Goal: Task Accomplishment & Management: Manage account settings

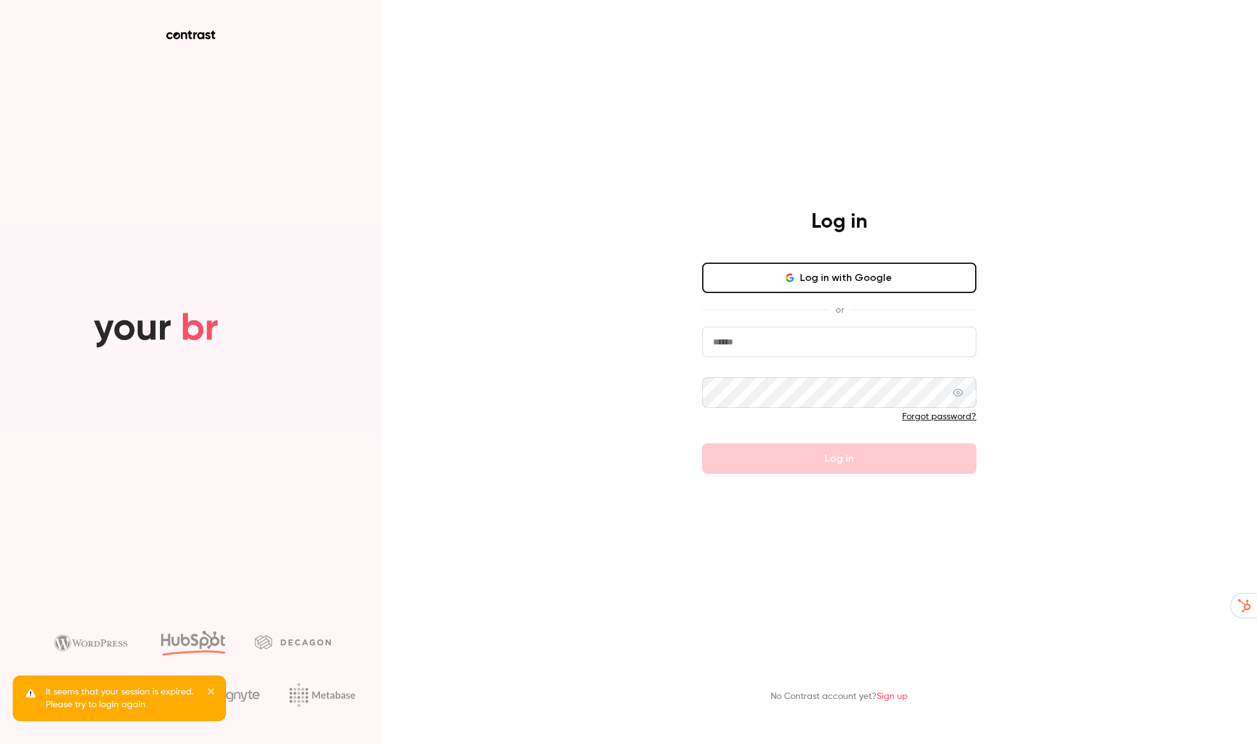
click at [821, 282] on button "Log in with Google" at bounding box center [839, 278] width 274 height 30
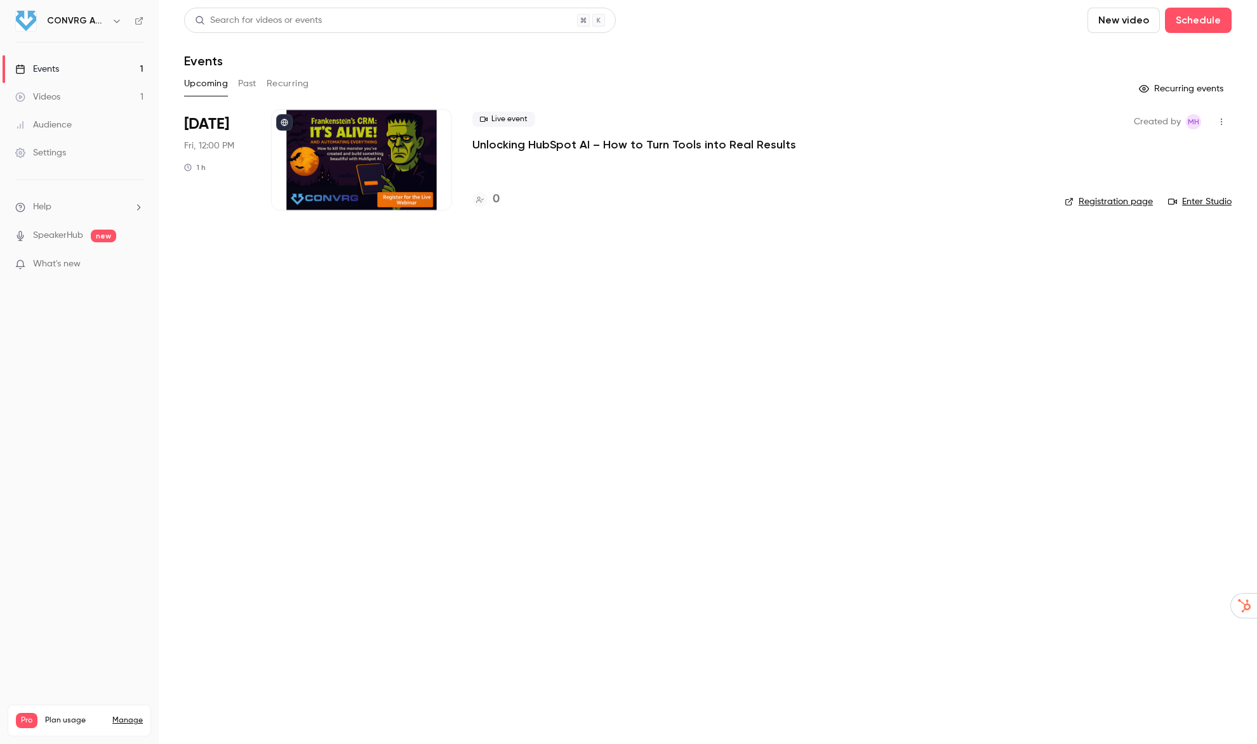
click at [1222, 125] on icon "button" at bounding box center [1221, 121] width 10 height 9
click at [1143, 160] on div "Share" at bounding box center [1172, 154] width 96 height 13
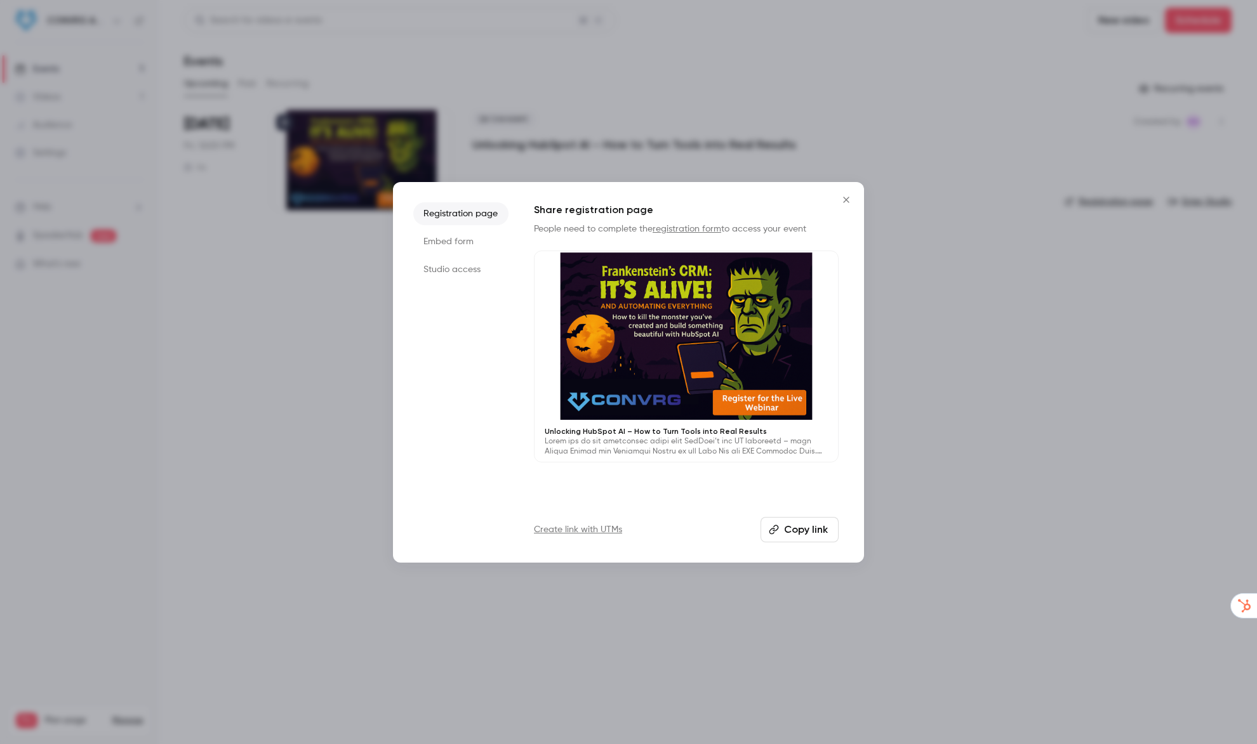
click at [784, 524] on button "Copy link" at bounding box center [799, 529] width 78 height 25
click at [842, 202] on icon "Close" at bounding box center [845, 200] width 15 height 10
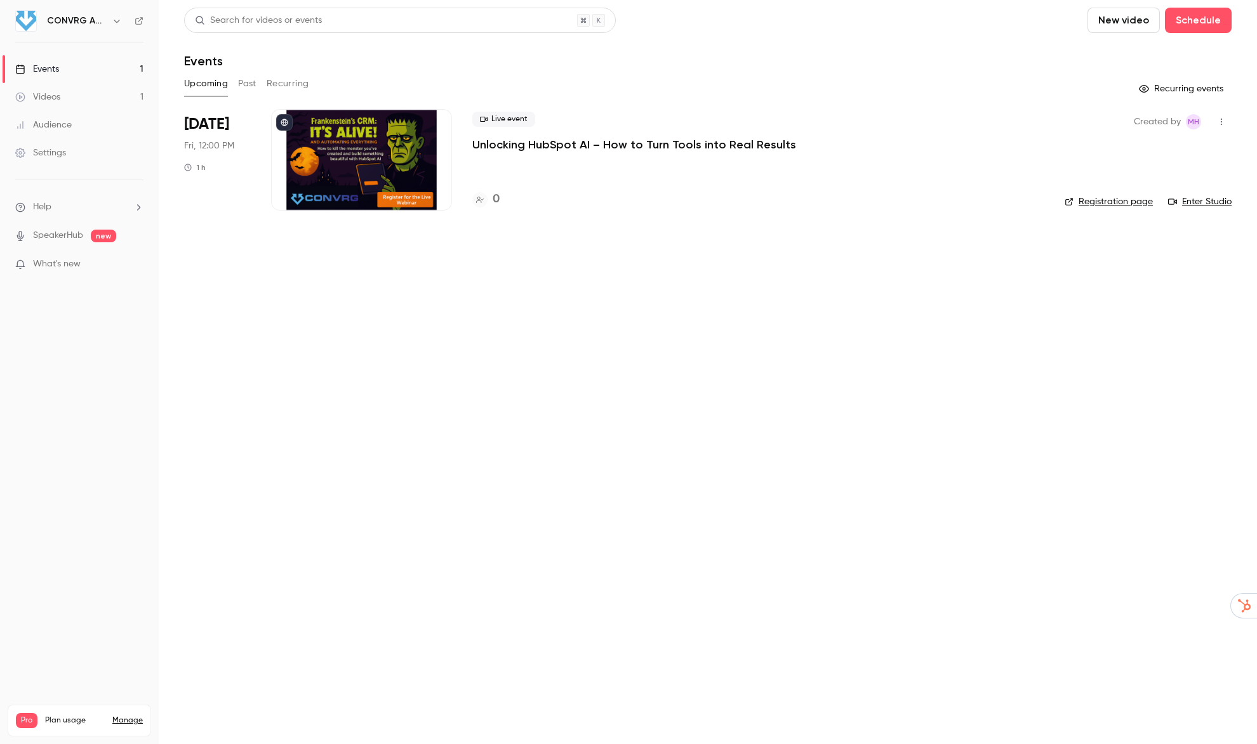
click at [597, 146] on p "Unlocking HubSpot AI – How to Turn Tools into Real Results" at bounding box center [634, 144] width 324 height 15
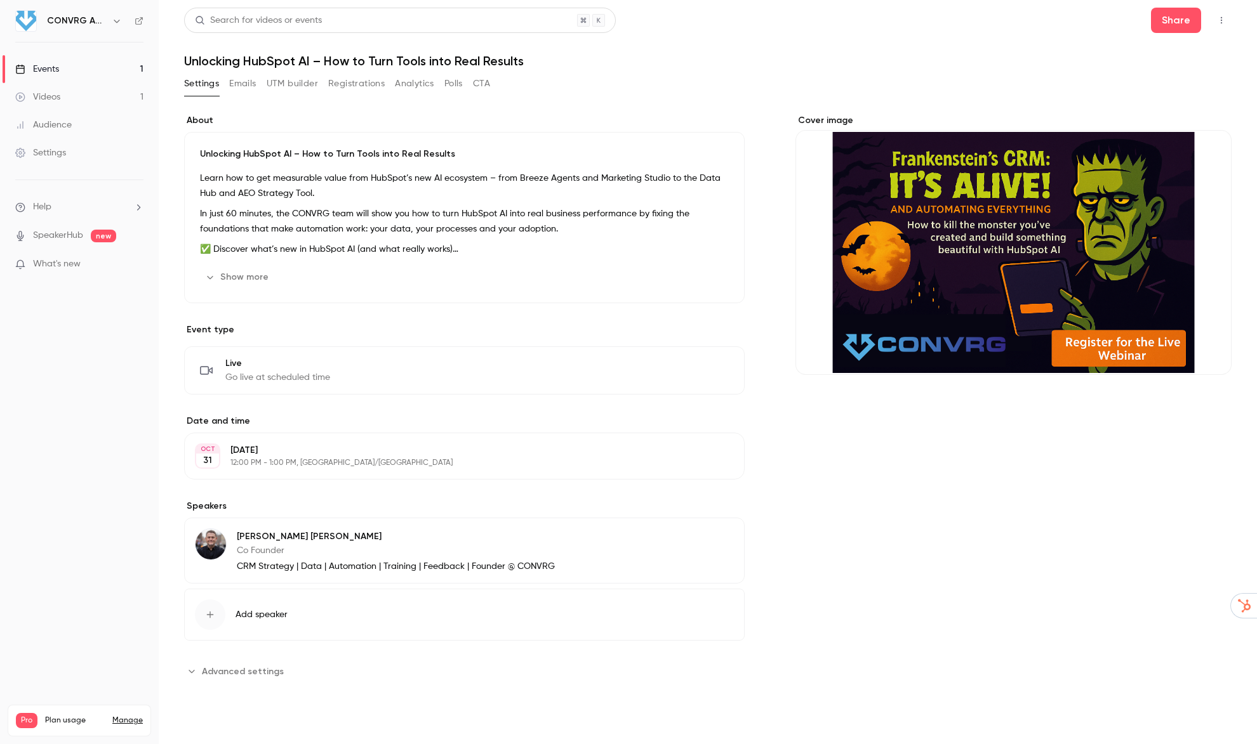
click at [222, 277] on button "Show more" at bounding box center [238, 277] width 76 height 20
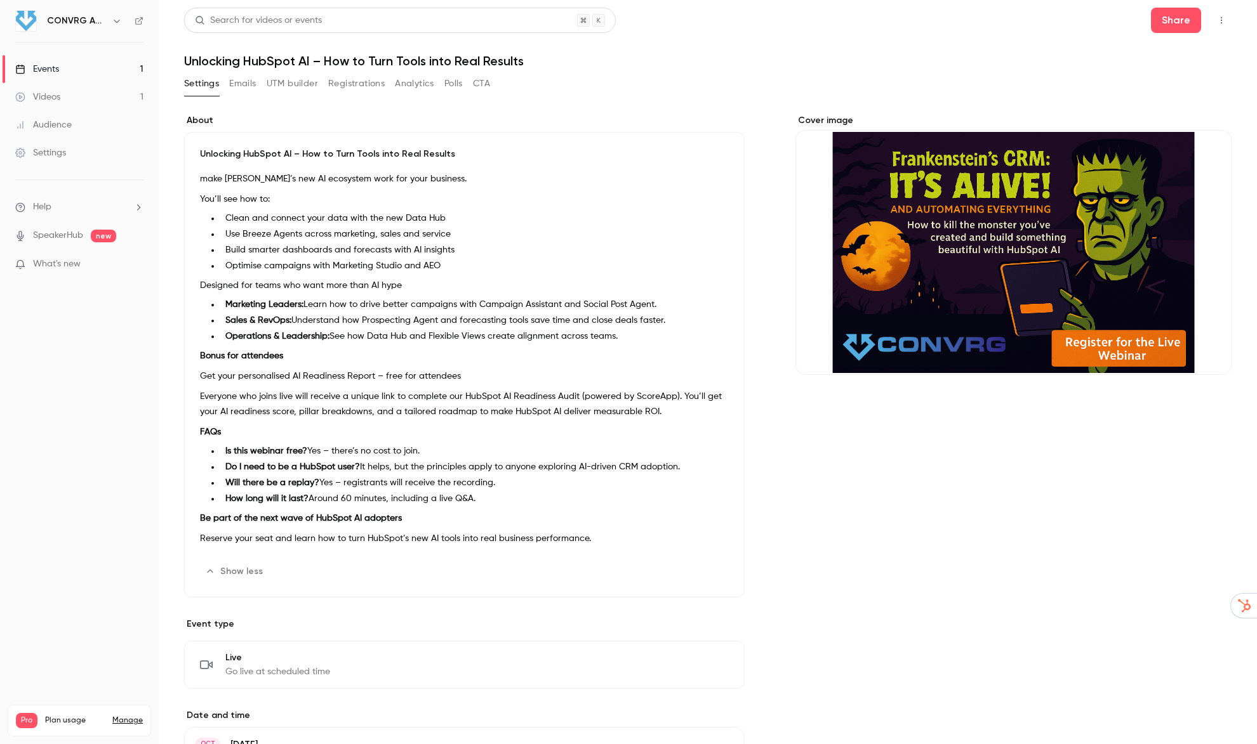
click at [361, 79] on button "Registrations" at bounding box center [356, 84] width 56 height 20
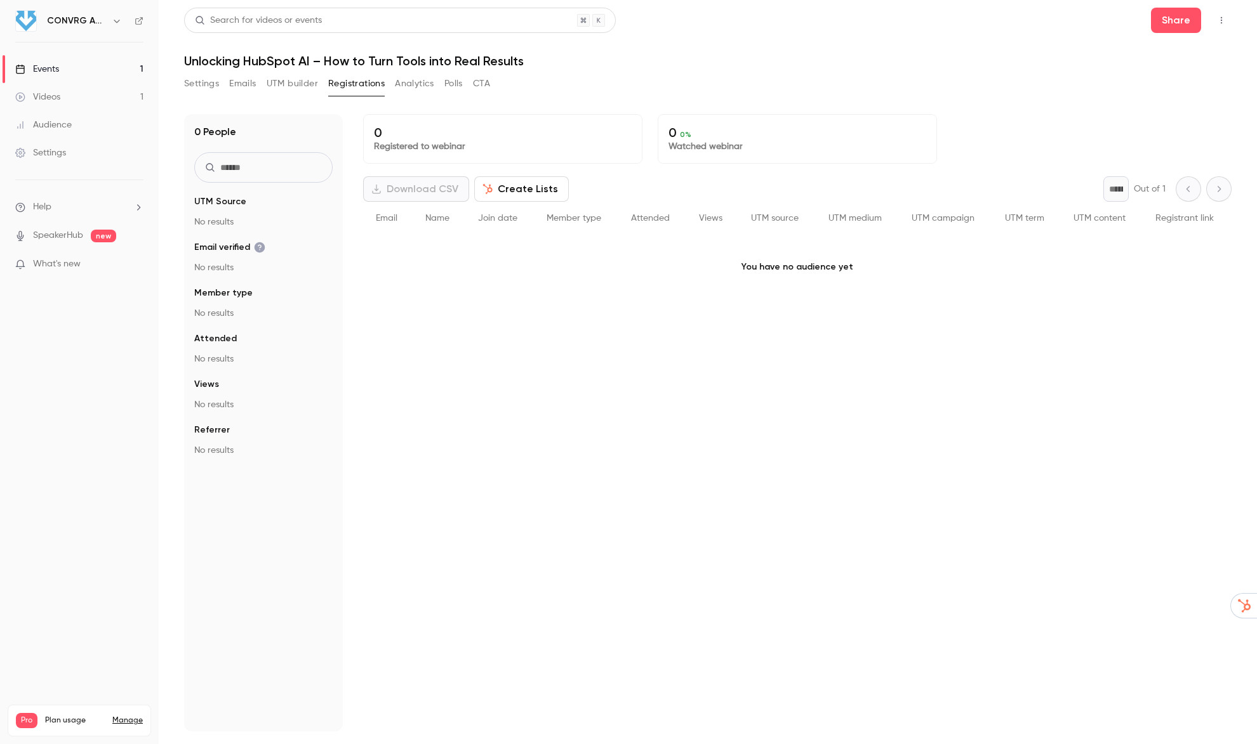
click at [202, 86] on button "Settings" at bounding box center [201, 84] width 35 height 20
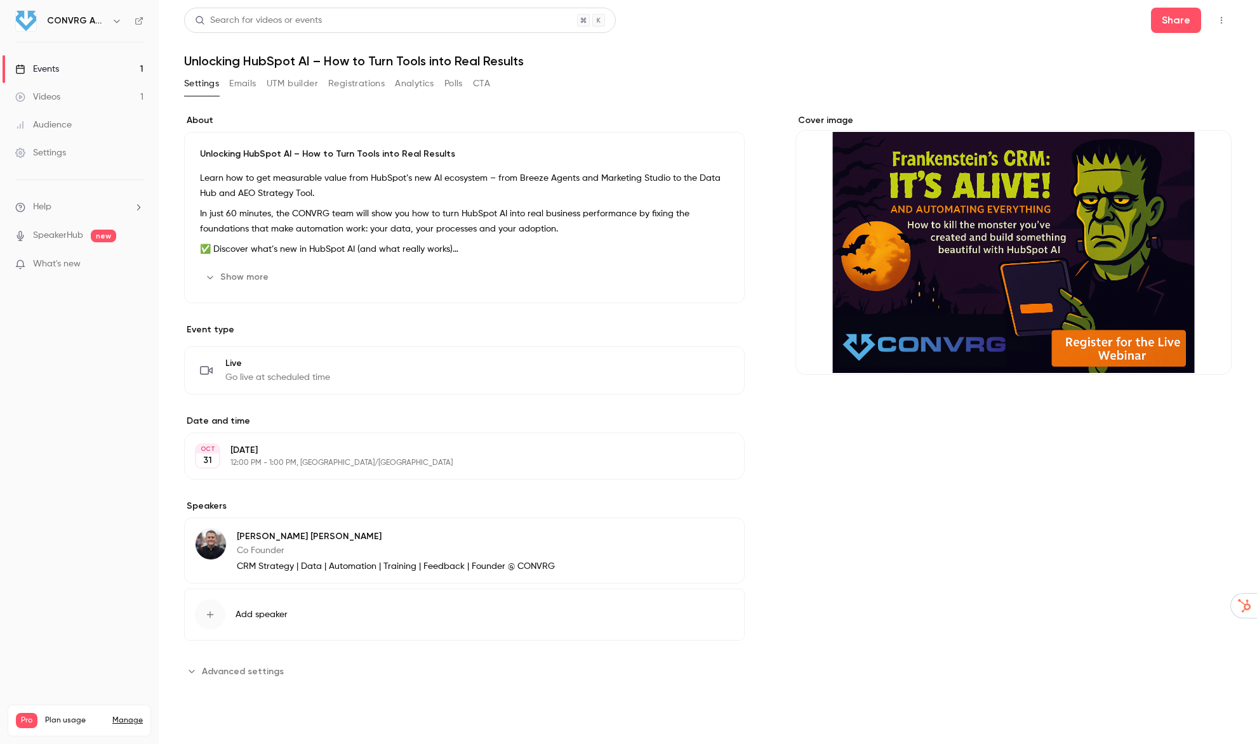
click at [442, 152] on p "Unlocking HubSpot AI – How to Turn Tools into Real Results" at bounding box center [464, 154] width 529 height 13
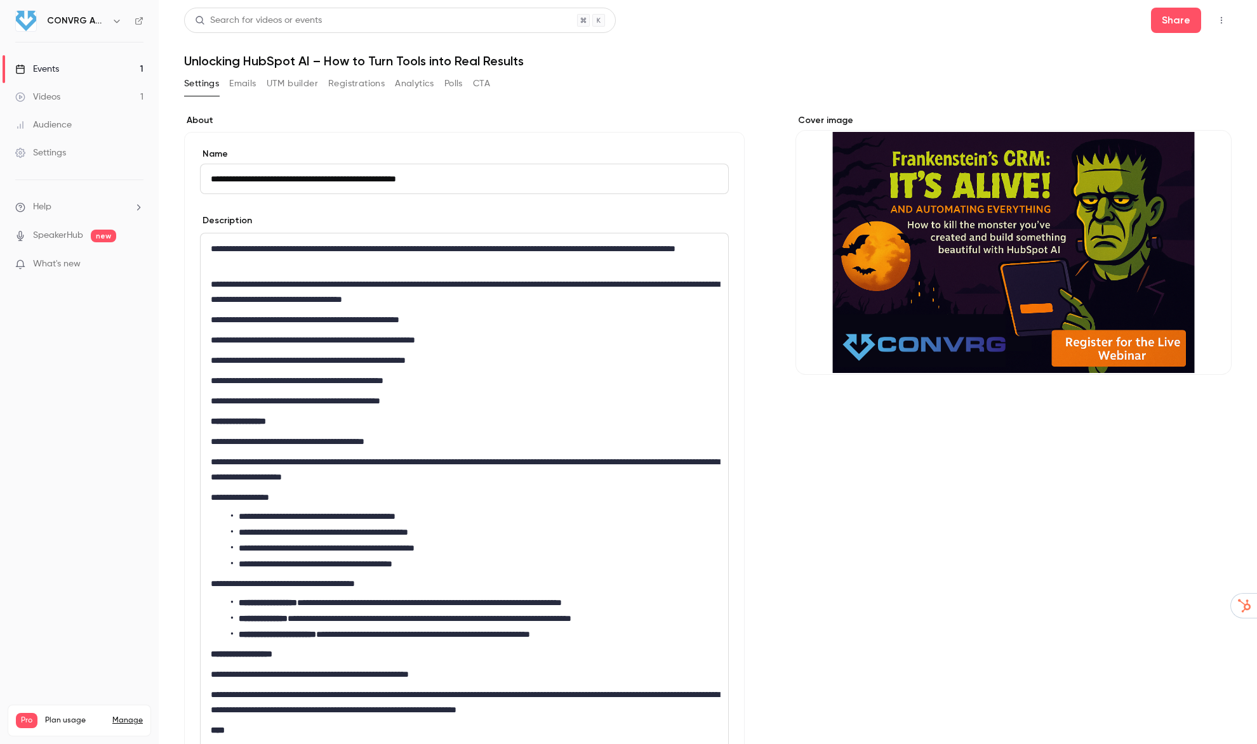
drag, startPoint x: 462, startPoint y: 179, endPoint x: 197, endPoint y: 180, distance: 264.7
click at [197, 180] on div "**********" at bounding box center [464, 526] width 560 height 788
type input "**********"
click at [1175, 19] on button "Share" at bounding box center [1176, 20] width 50 height 25
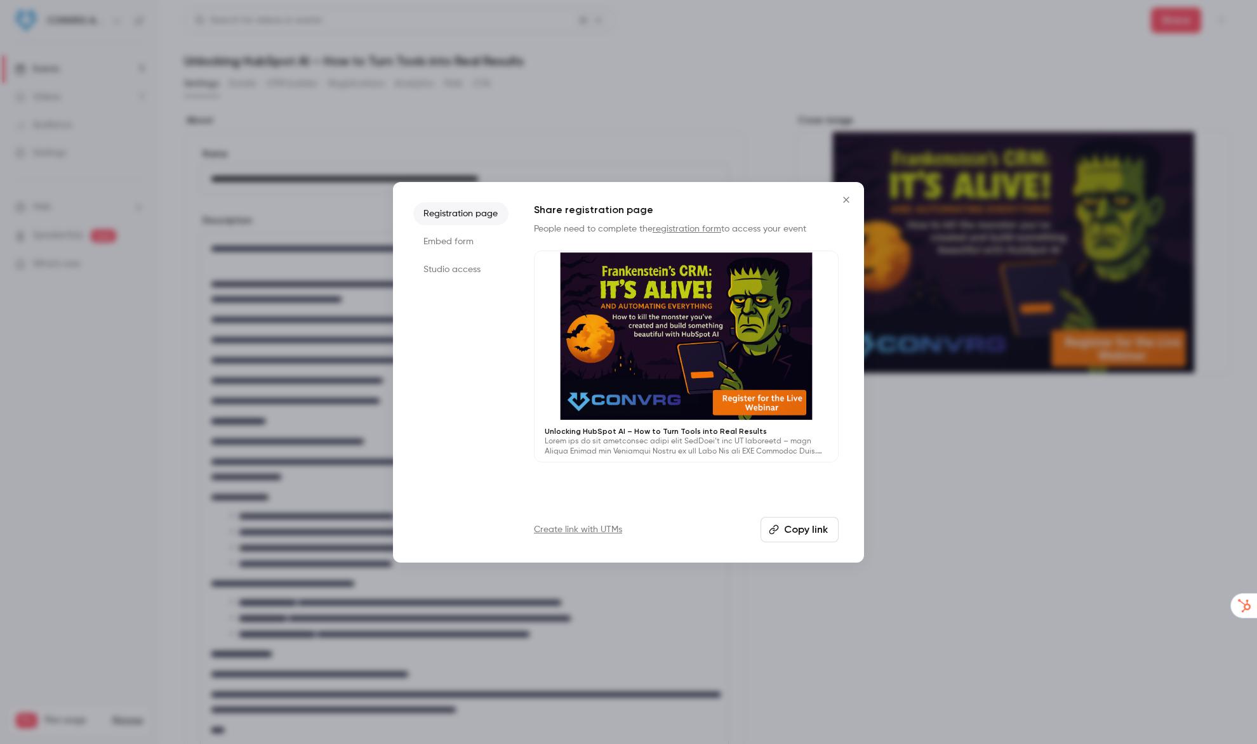
drag, startPoint x: 870, startPoint y: 101, endPoint x: 848, endPoint y: 140, distance: 45.2
click at [869, 101] on div at bounding box center [628, 372] width 1257 height 744
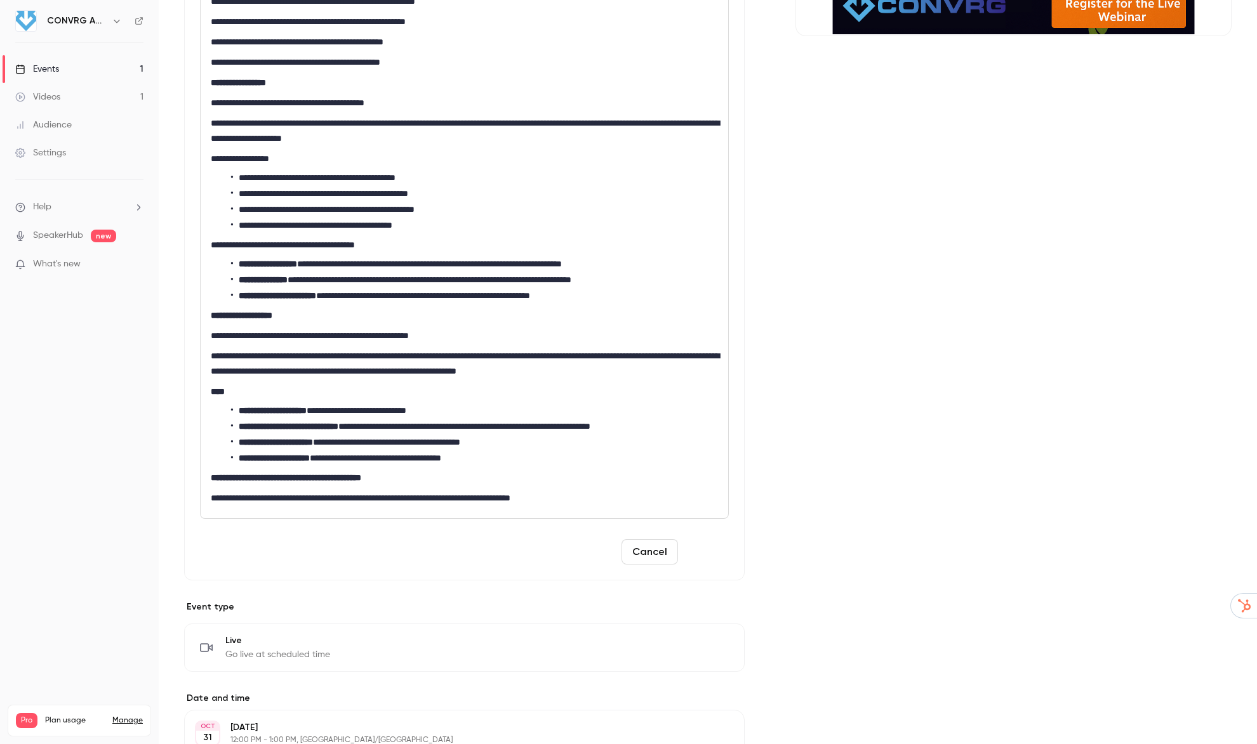
scroll to position [341, 0]
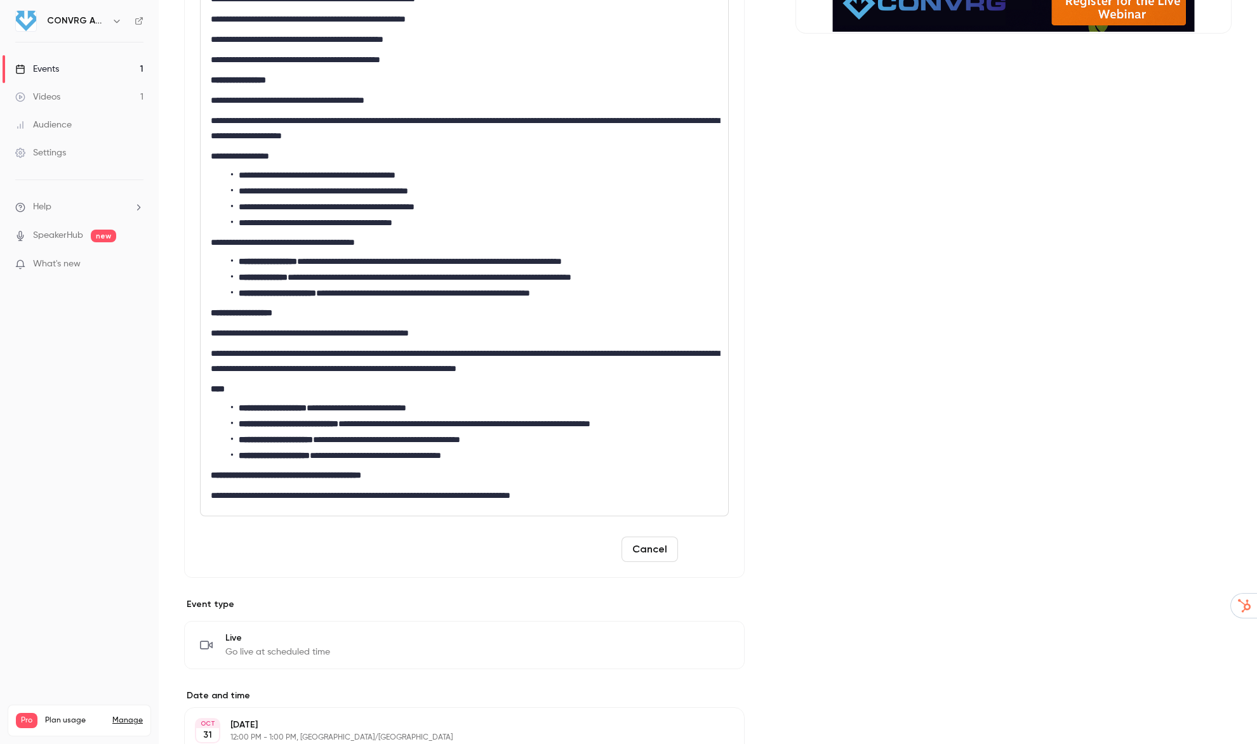
click at [704, 553] on button "Save" at bounding box center [706, 549] width 46 height 25
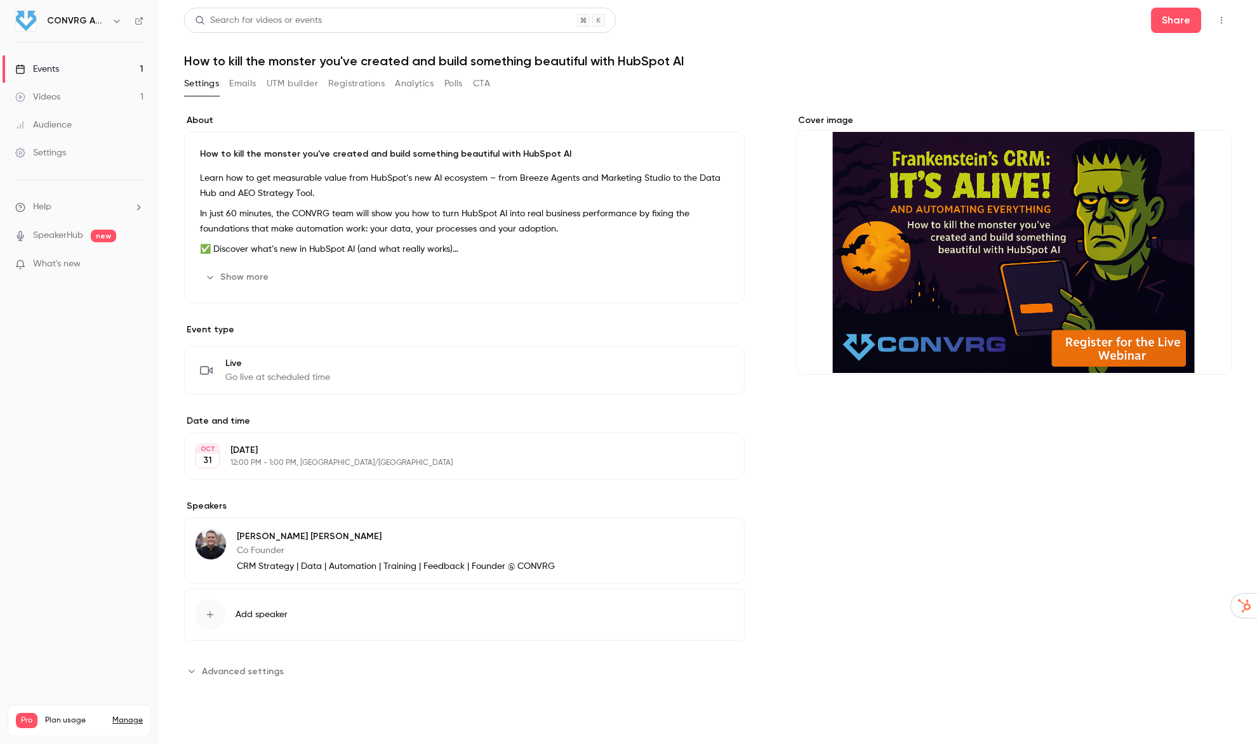
click at [212, 672] on span "Advanced settings" at bounding box center [243, 671] width 82 height 13
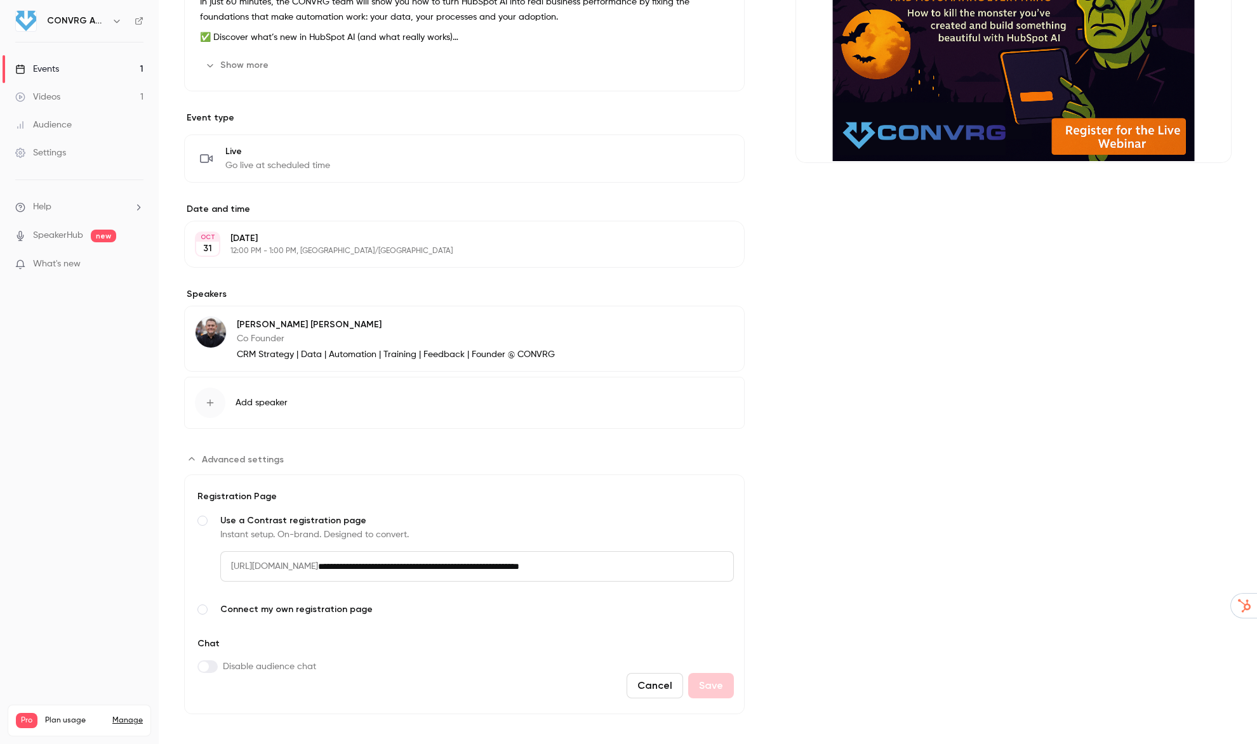
scroll to position [220, 0]
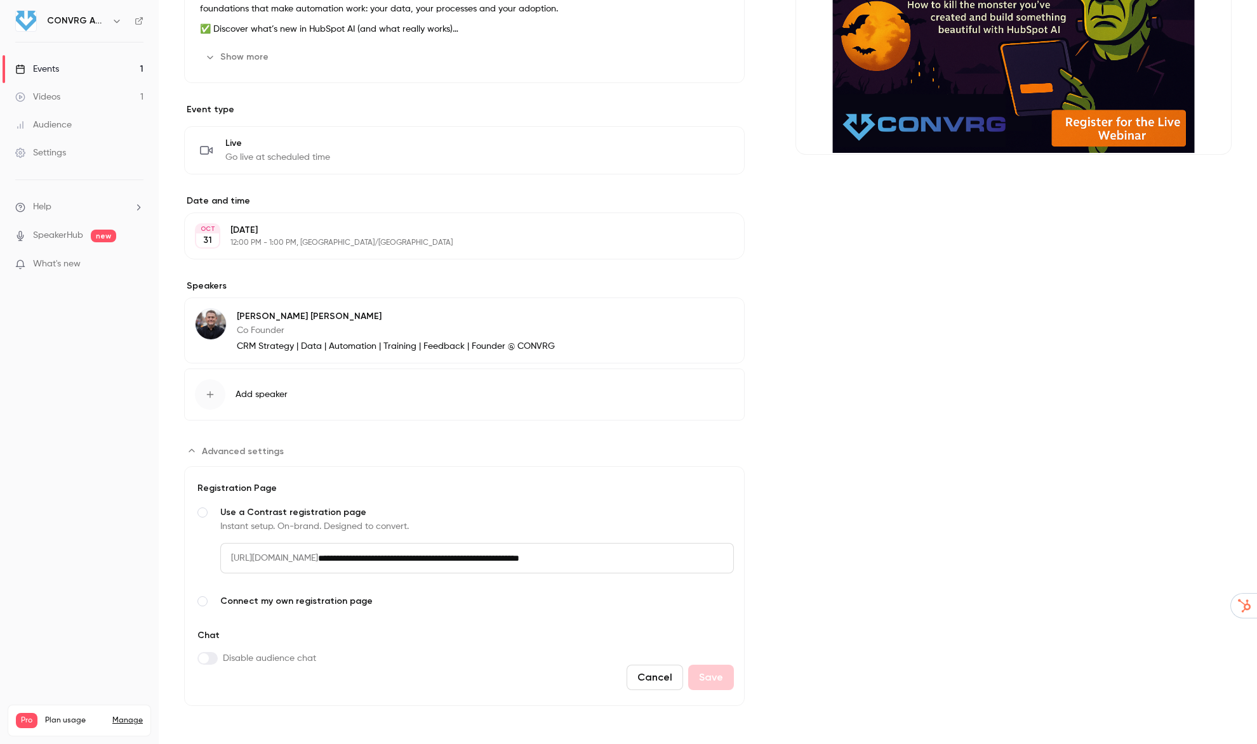
click at [202, 604] on span "Advanced settings" at bounding box center [202, 602] width 10 height 10
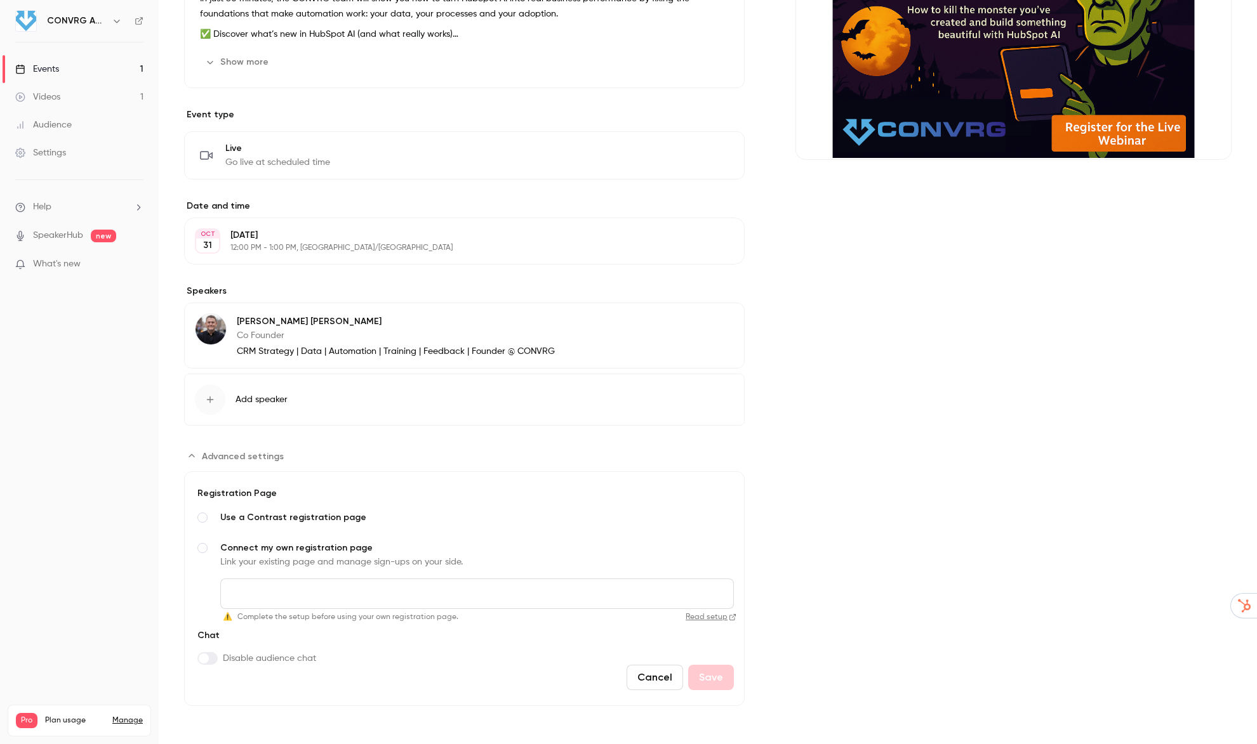
click at [261, 600] on input "Connect my own registration page Link your existing page and manage sign-ups on…" at bounding box center [476, 594] width 513 height 30
paste input "**********"
type input "**********"
click at [715, 673] on button "Save" at bounding box center [711, 677] width 46 height 25
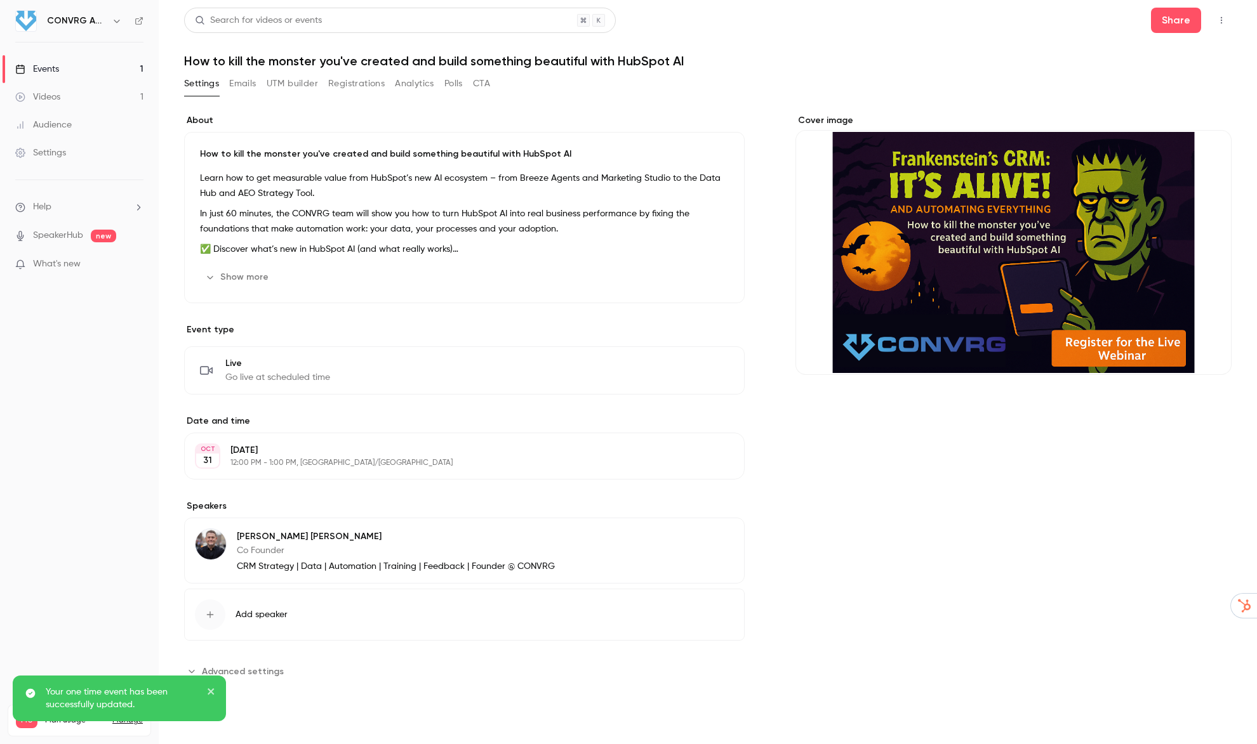
scroll to position [0, 0]
click at [1187, 23] on button "Share" at bounding box center [1176, 20] width 50 height 25
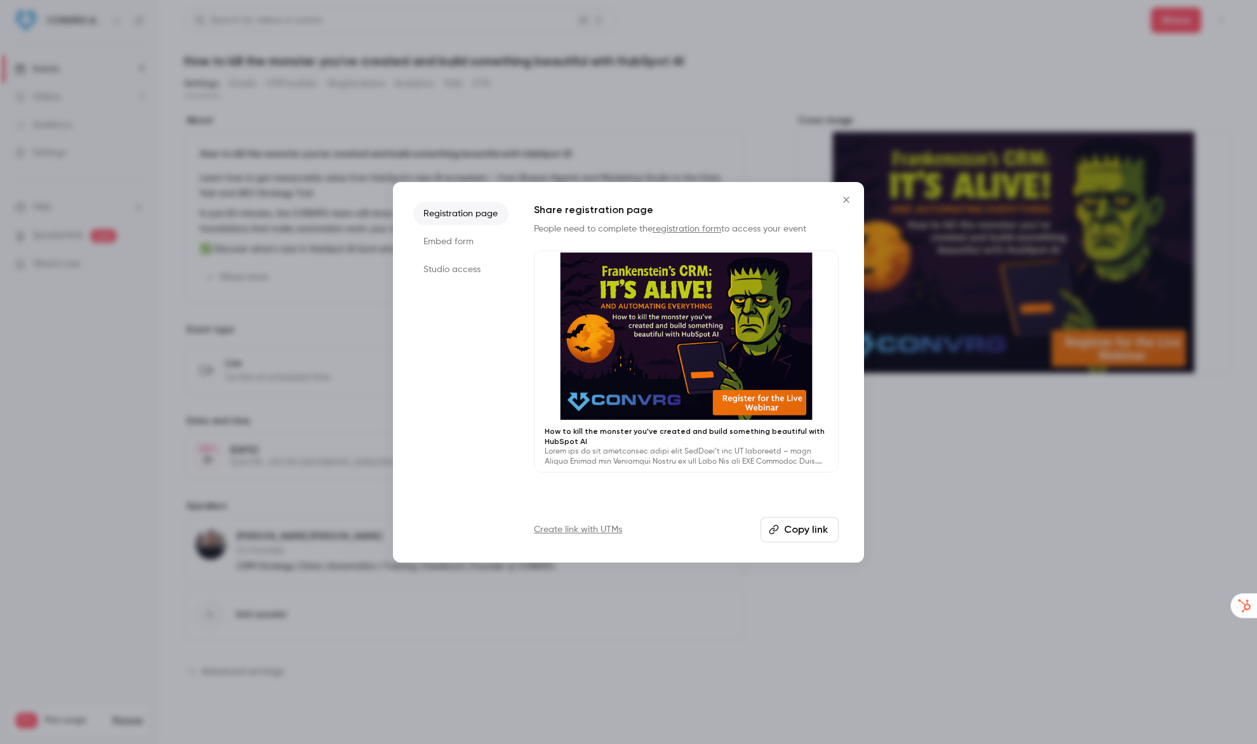
click at [807, 534] on button "Copy link" at bounding box center [799, 529] width 78 height 25
click at [847, 198] on icon "Close" at bounding box center [846, 200] width 6 height 6
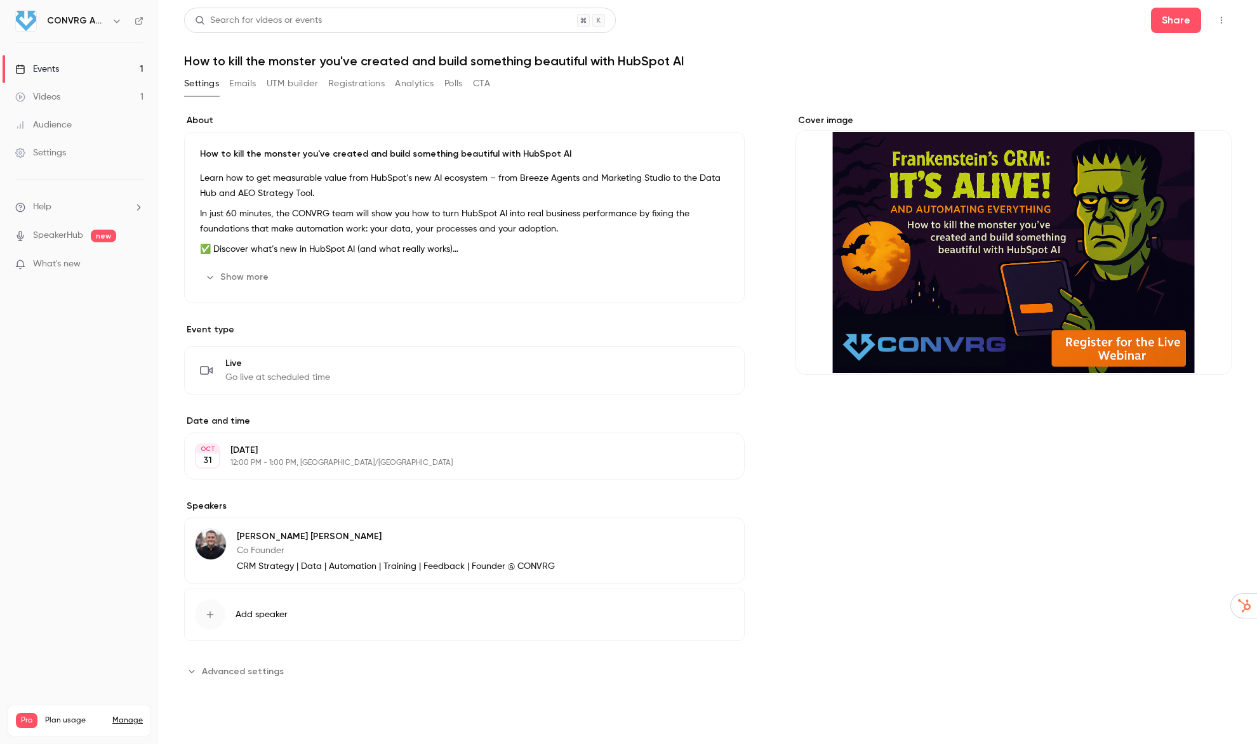
click at [60, 154] on div "Settings" at bounding box center [40, 153] width 51 height 13
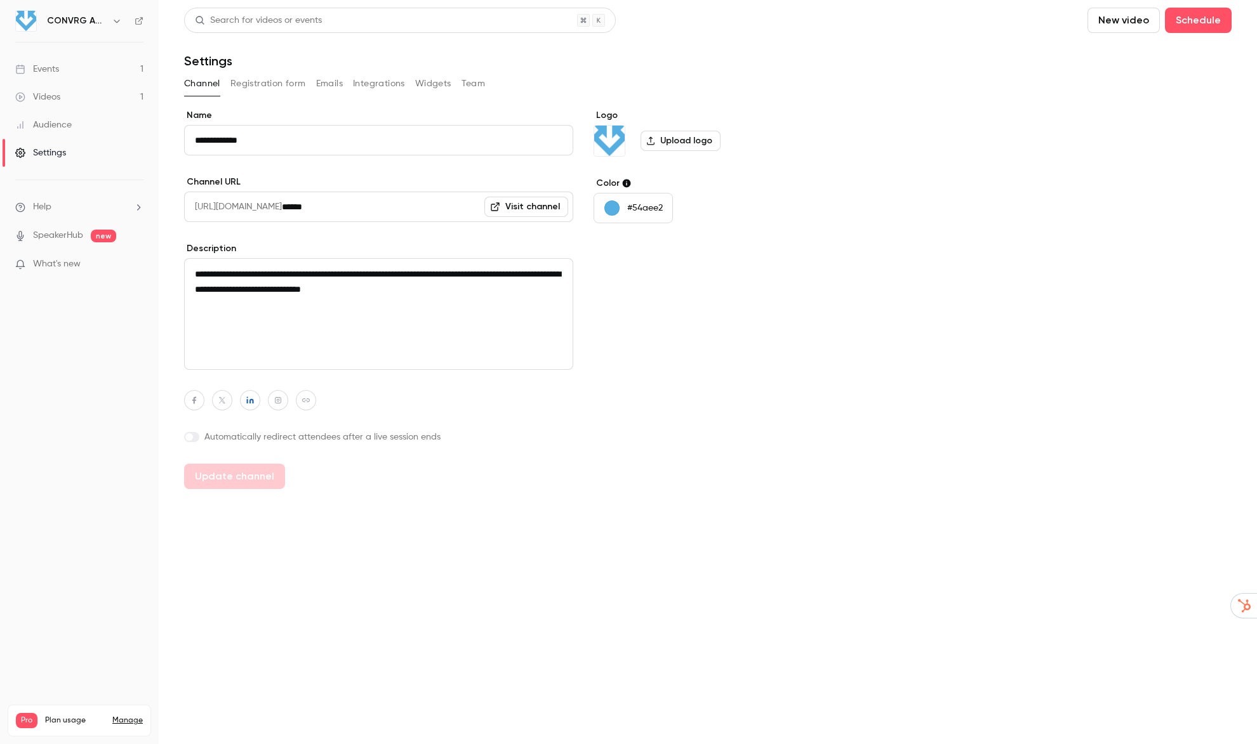
click at [529, 208] on link "Visit channel" at bounding box center [526, 207] width 84 height 20
click at [97, 77] on link "Events 1" at bounding box center [79, 69] width 159 height 28
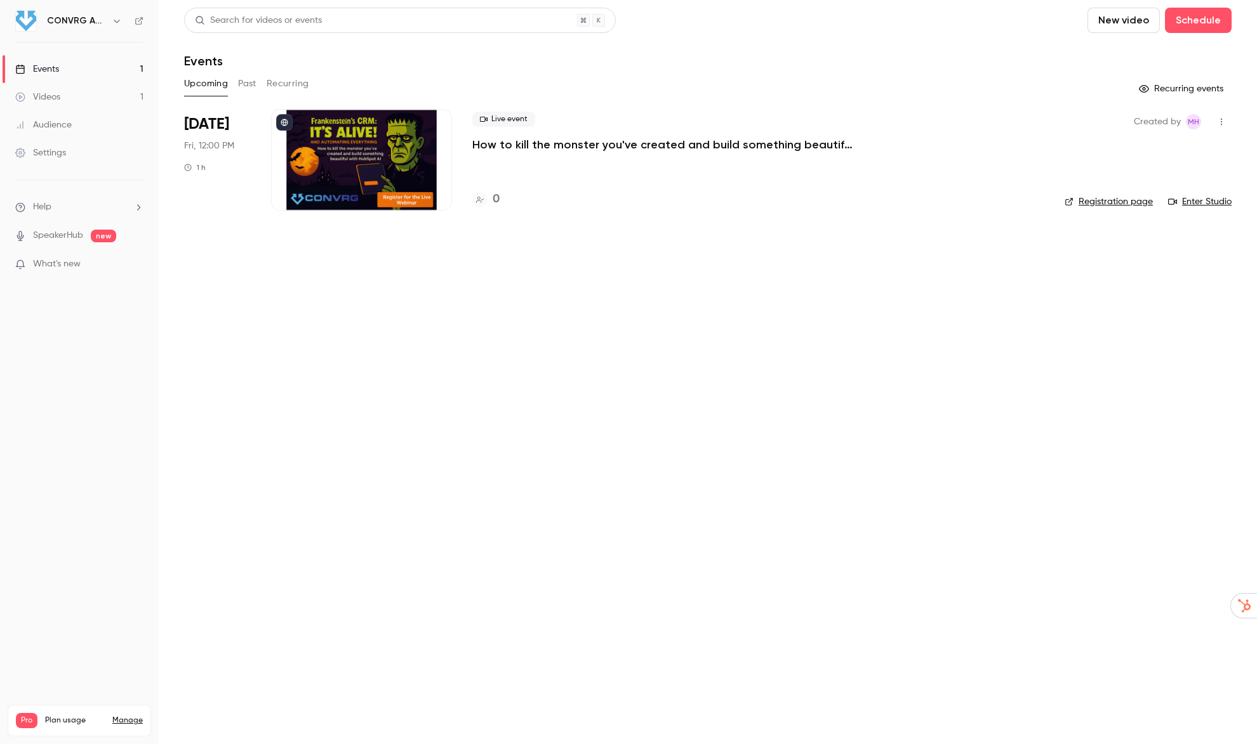
click at [586, 155] on div "Live event How to kill the monster you've created and build something beautiful…" at bounding box center [758, 160] width 572 height 102
click at [852, 150] on p "How to kill the monster you've created and build something beautiful with HubSp…" at bounding box center [662, 144] width 381 height 15
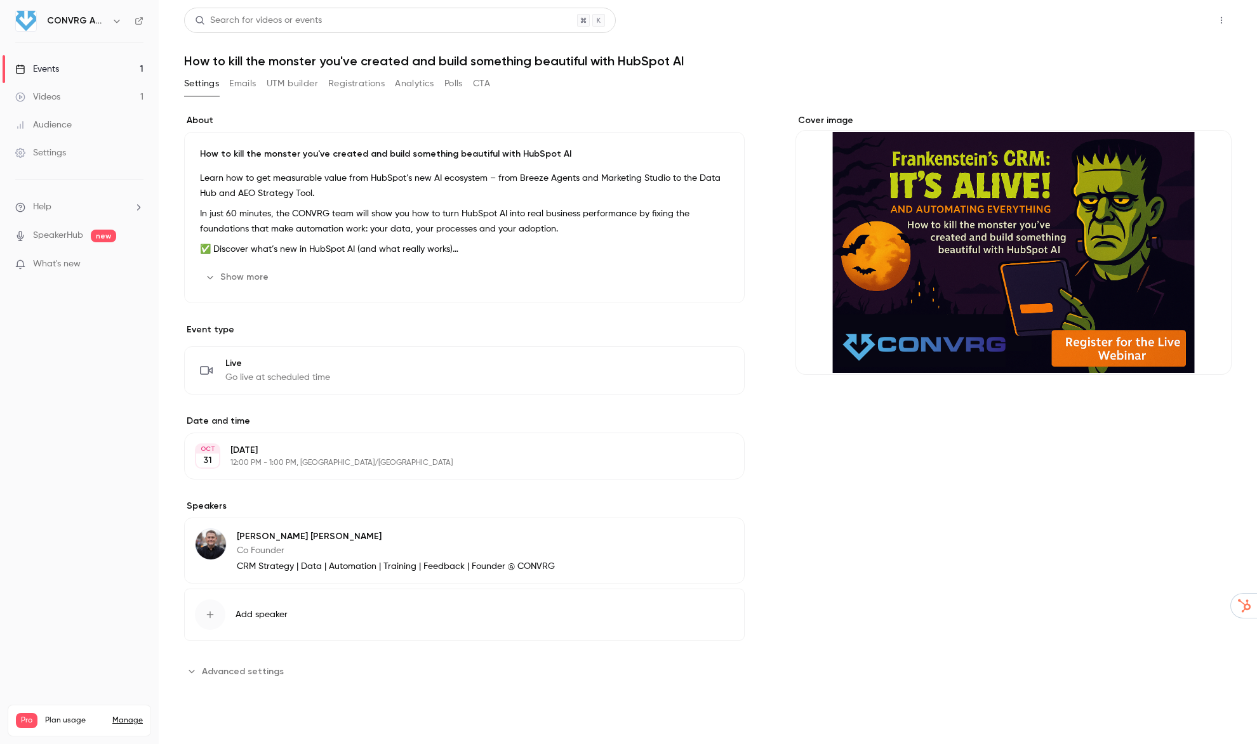
click at [1187, 19] on button "Share" at bounding box center [1176, 20] width 50 height 25
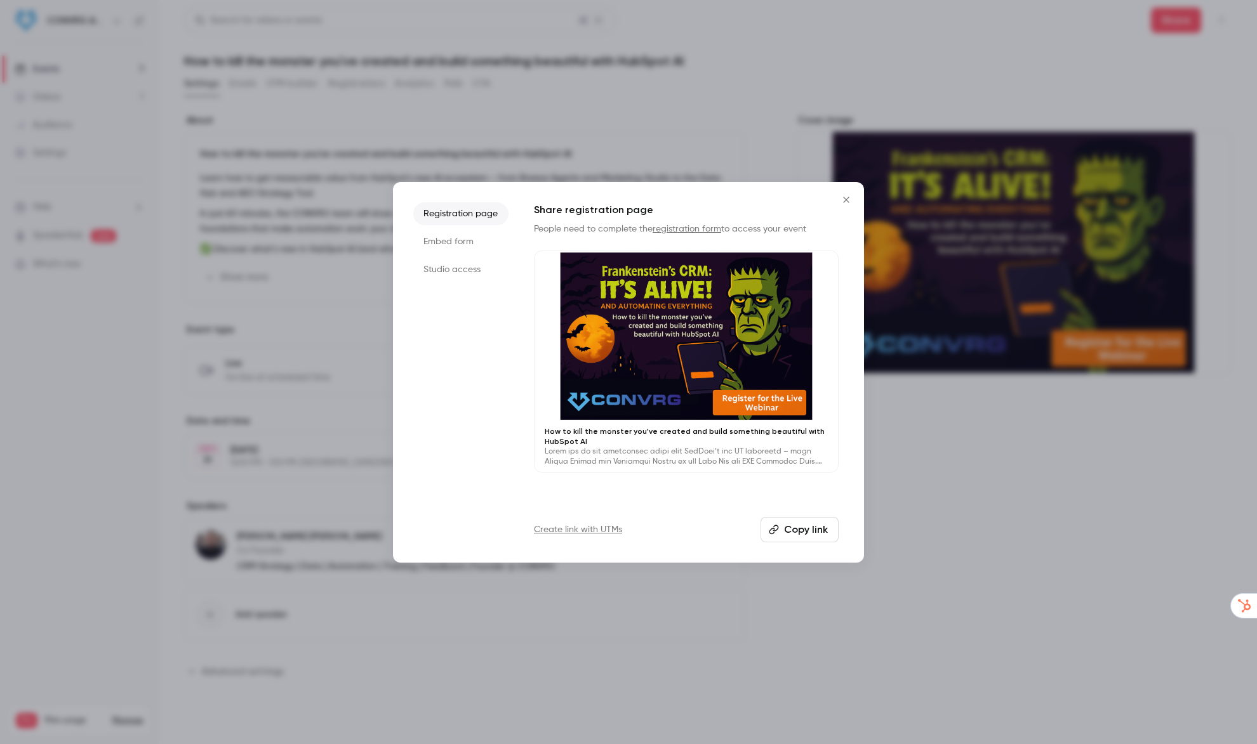
click at [727, 388] on div at bounding box center [685, 336] width 303 height 171
click at [671, 362] on div at bounding box center [685, 336] width 303 height 171
drag, startPoint x: 848, startPoint y: 202, endPoint x: 802, endPoint y: 237, distance: 57.5
click at [848, 201] on icon "Close" at bounding box center [846, 200] width 6 height 6
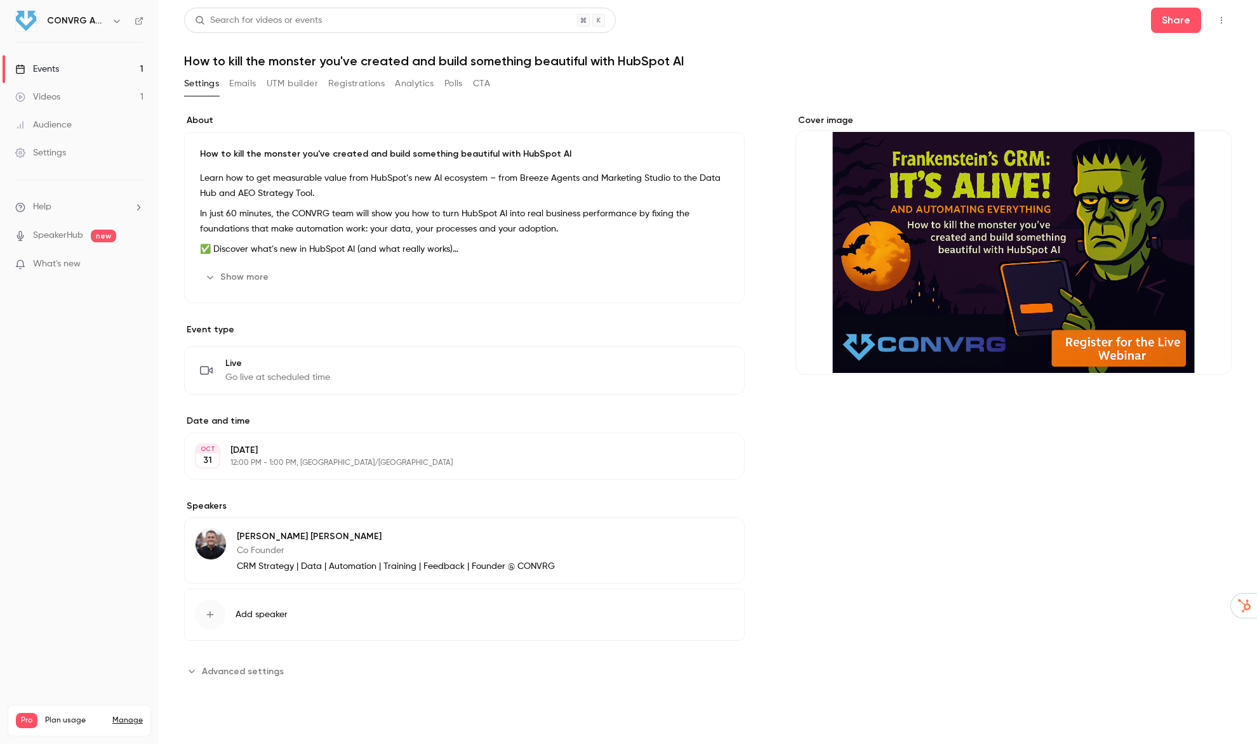
click at [136, 67] on link "Events 1" at bounding box center [79, 69] width 159 height 28
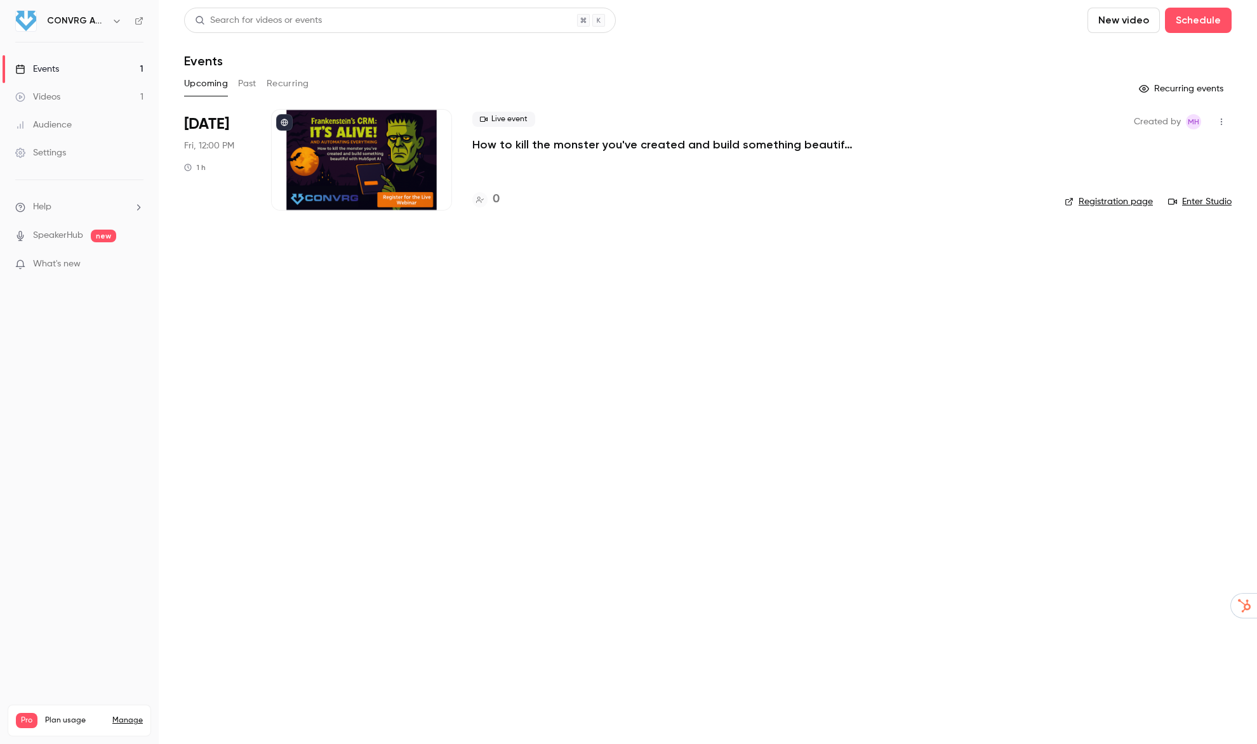
click at [501, 153] on div "Live event How to kill the monster you've created and build something beautiful…" at bounding box center [758, 160] width 572 height 102
click at [569, 143] on p "How to kill the monster you've created and build something beautiful with HubSp…" at bounding box center [662, 144] width 381 height 15
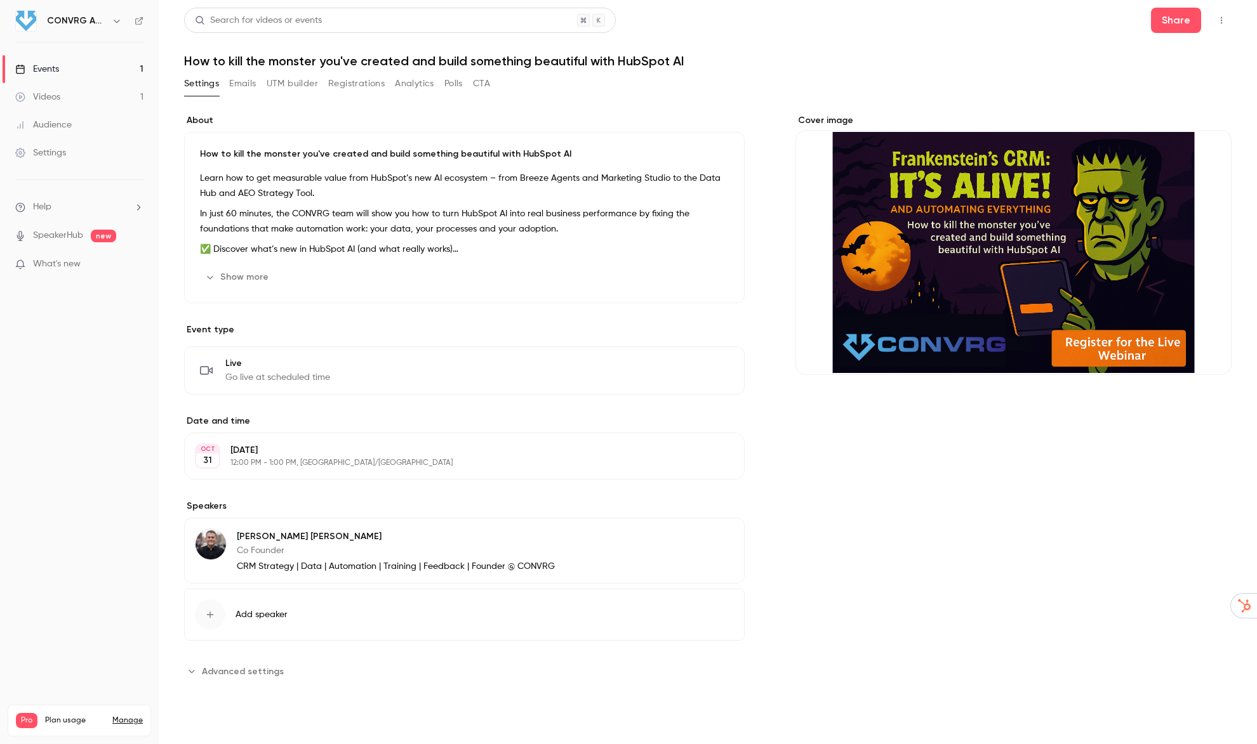
click at [58, 117] on link "Audience" at bounding box center [79, 125] width 159 height 28
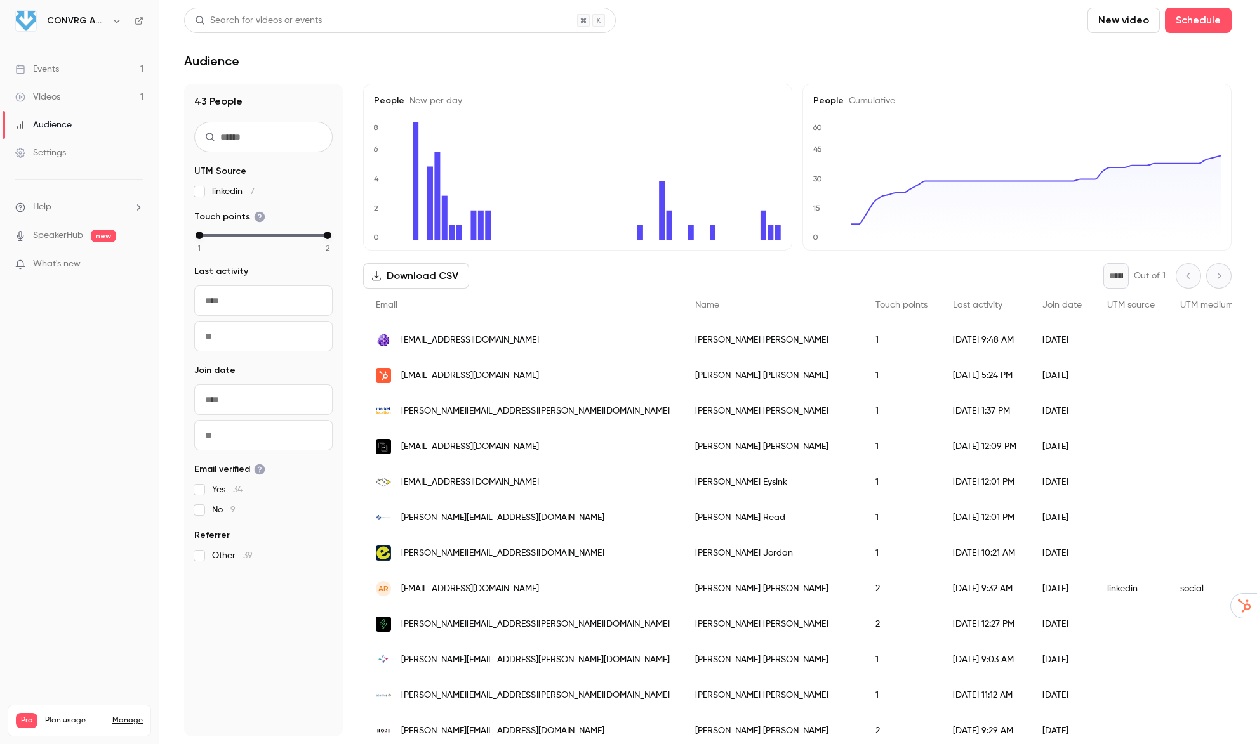
click at [61, 154] on div "Settings" at bounding box center [40, 153] width 51 height 13
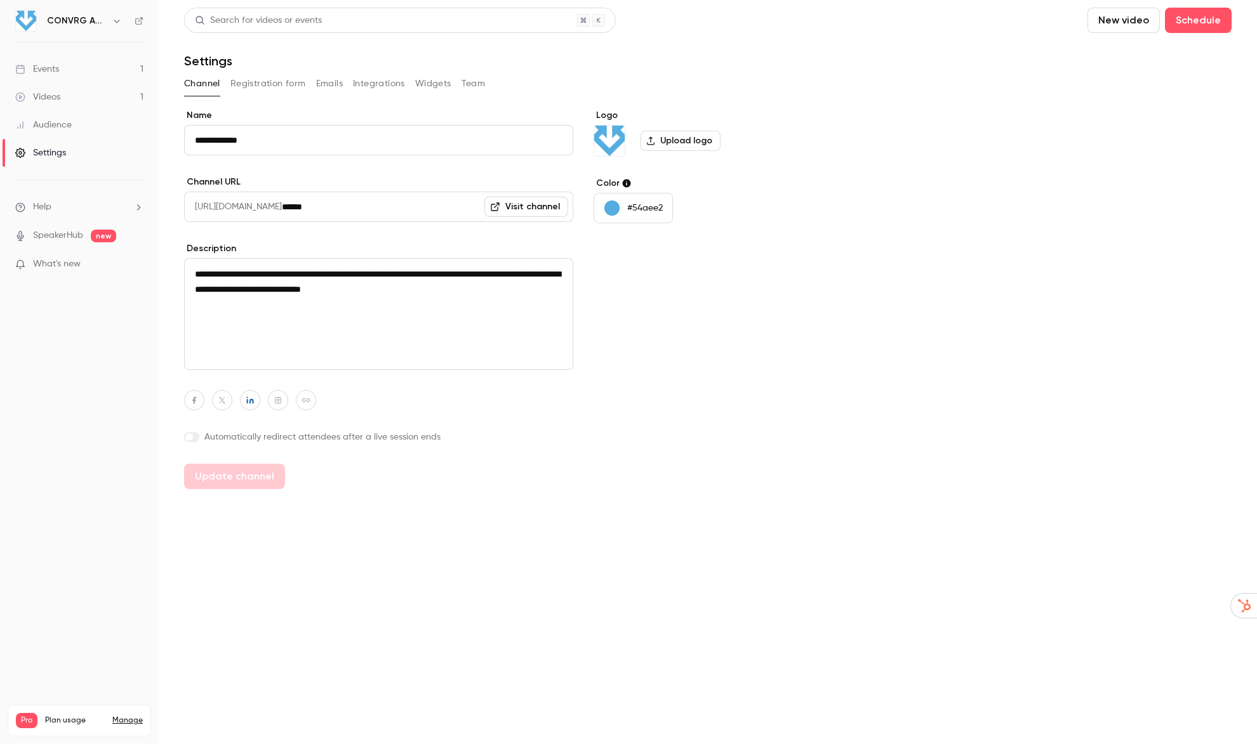
click at [72, 67] on link "Events 1" at bounding box center [79, 69] width 159 height 28
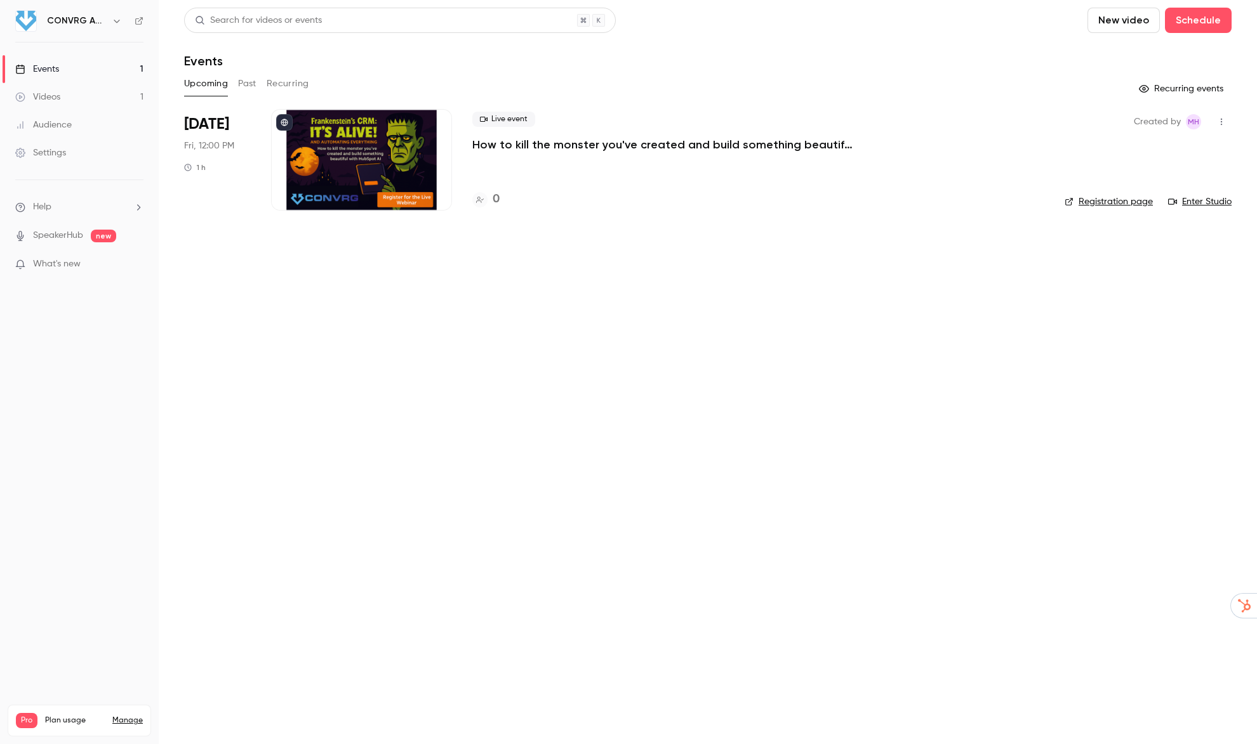
click at [51, 152] on div "Settings" at bounding box center [40, 153] width 51 height 13
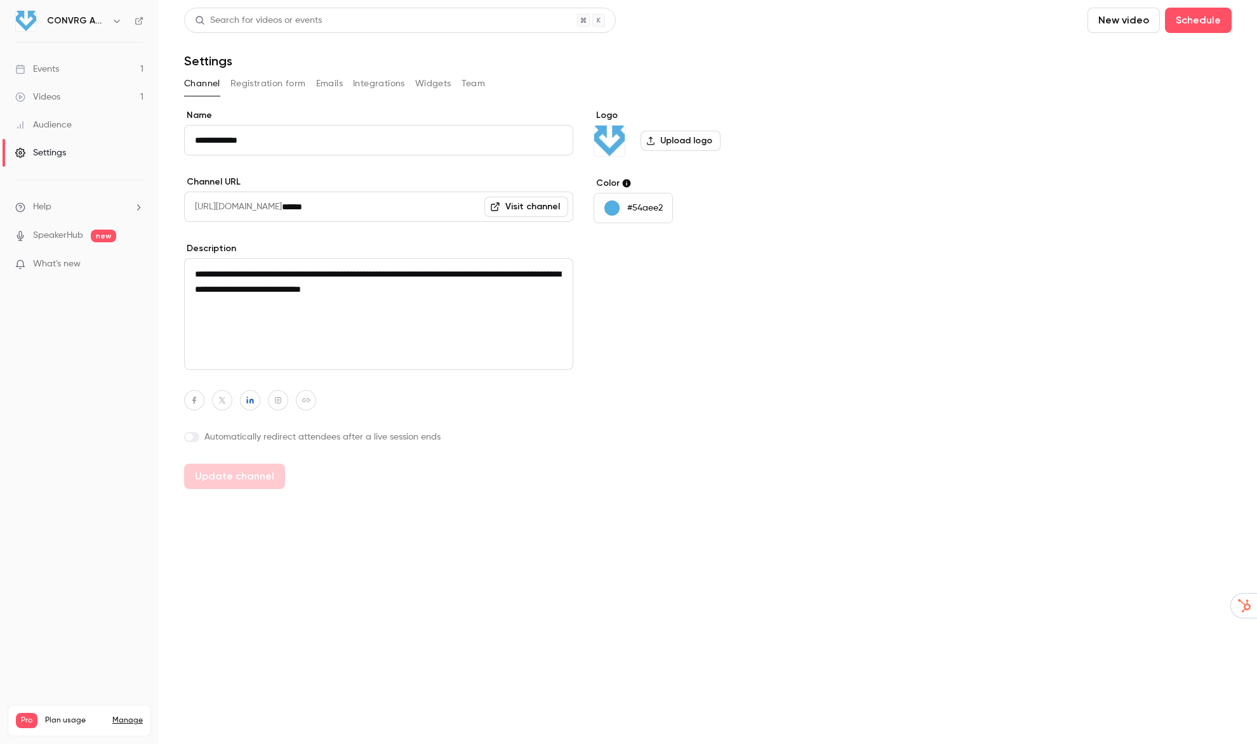
drag, startPoint x: 456, startPoint y: 296, endPoint x: 429, endPoint y: 277, distance: 32.4
click at [429, 277] on textarea "**********" at bounding box center [378, 314] width 389 height 112
paste textarea "**********"
drag, startPoint x: 499, startPoint y: 288, endPoint x: 477, endPoint y: 286, distance: 22.3
click at [477, 286] on textarea "**********" at bounding box center [378, 314] width 389 height 112
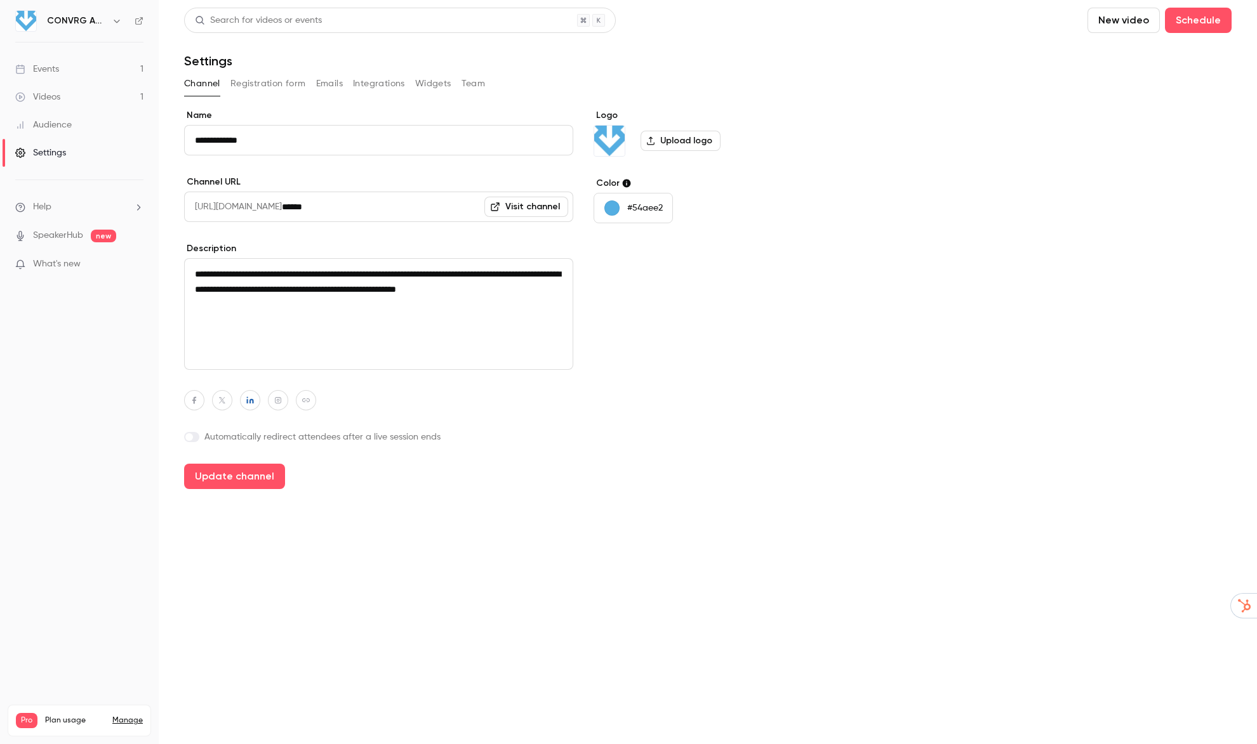
click at [553, 291] on textarea "**********" at bounding box center [378, 314] width 389 height 112
click at [239, 478] on button "Update channel" at bounding box center [234, 476] width 101 height 25
type textarea "**********"
click at [102, 67] on link "Events 1" at bounding box center [79, 69] width 159 height 28
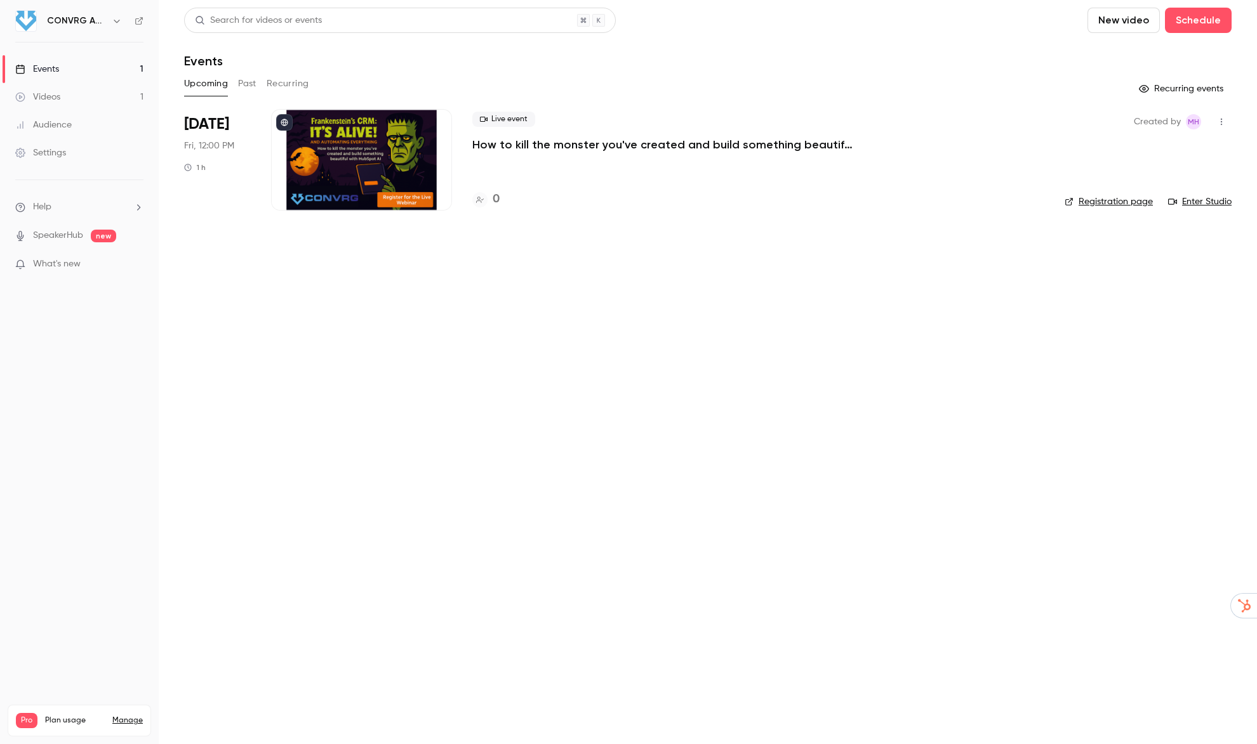
click at [535, 149] on p "How to kill the monster you've created and build something beautiful with HubSp…" at bounding box center [662, 144] width 381 height 15
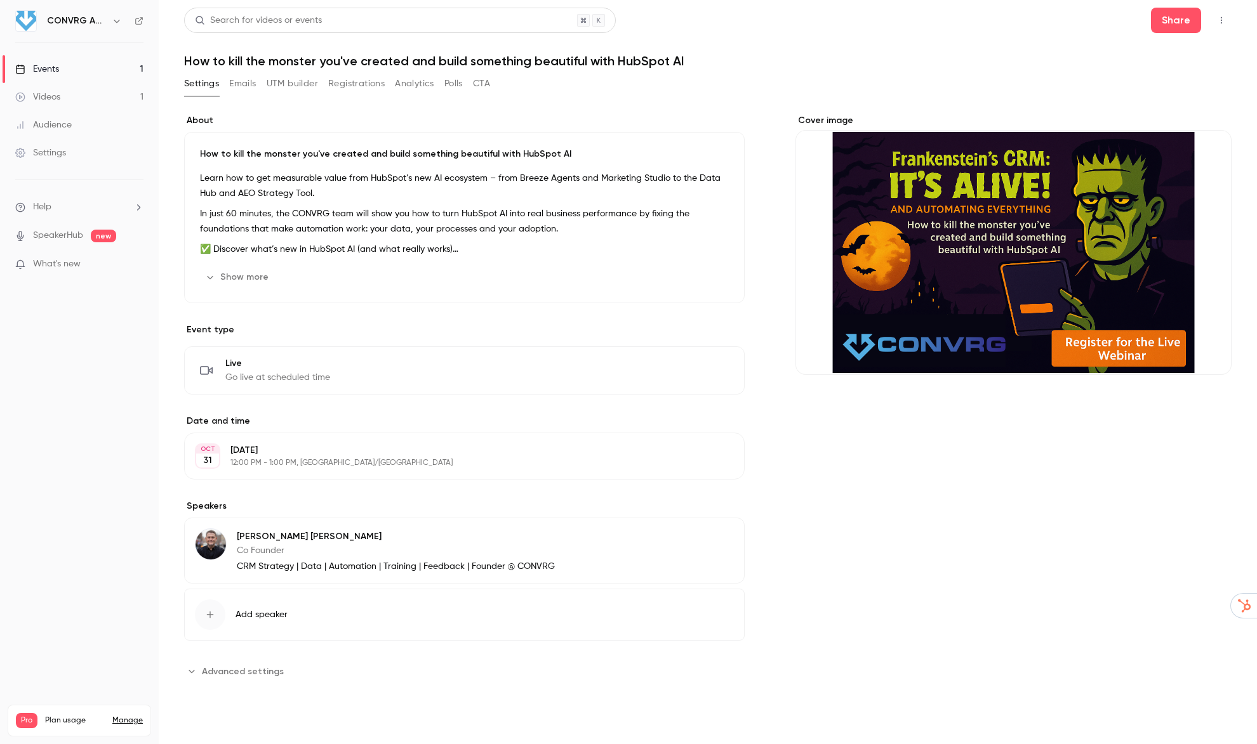
click at [1221, 20] on icon "button" at bounding box center [1220, 20] width 1 height 7
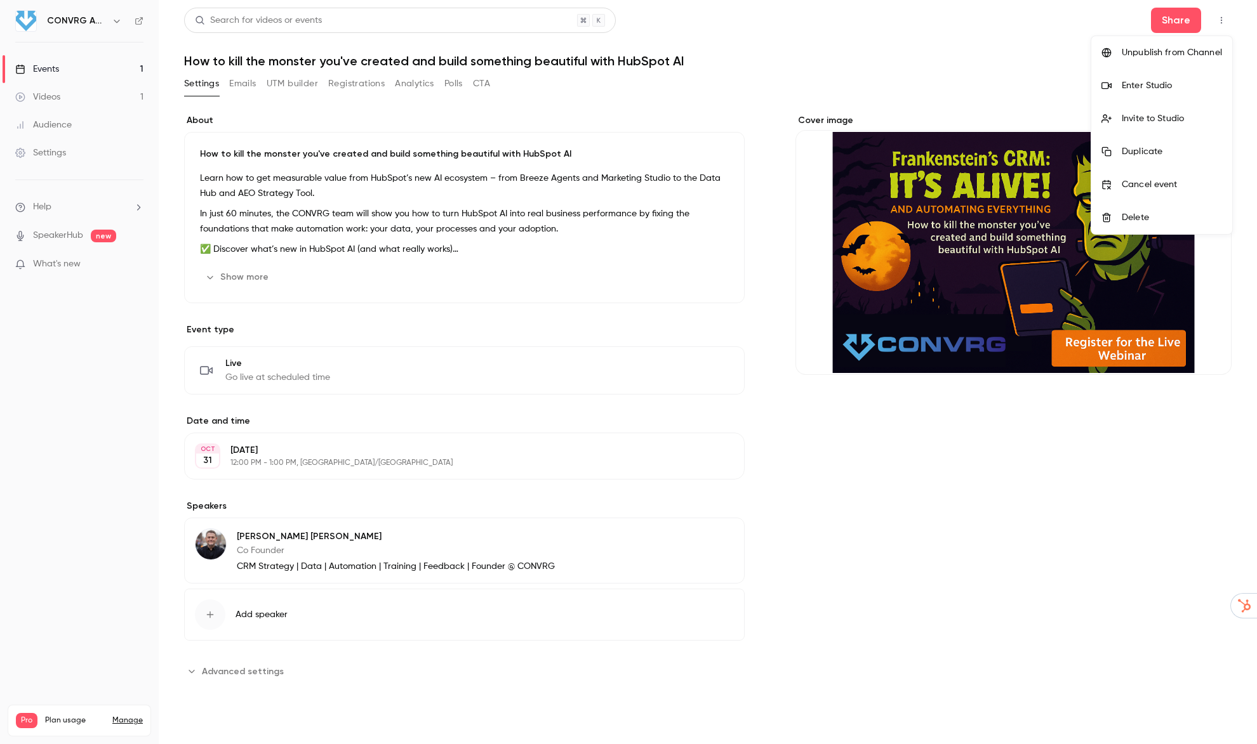
click at [1137, 86] on div "Enter Studio" at bounding box center [1171, 85] width 100 height 13
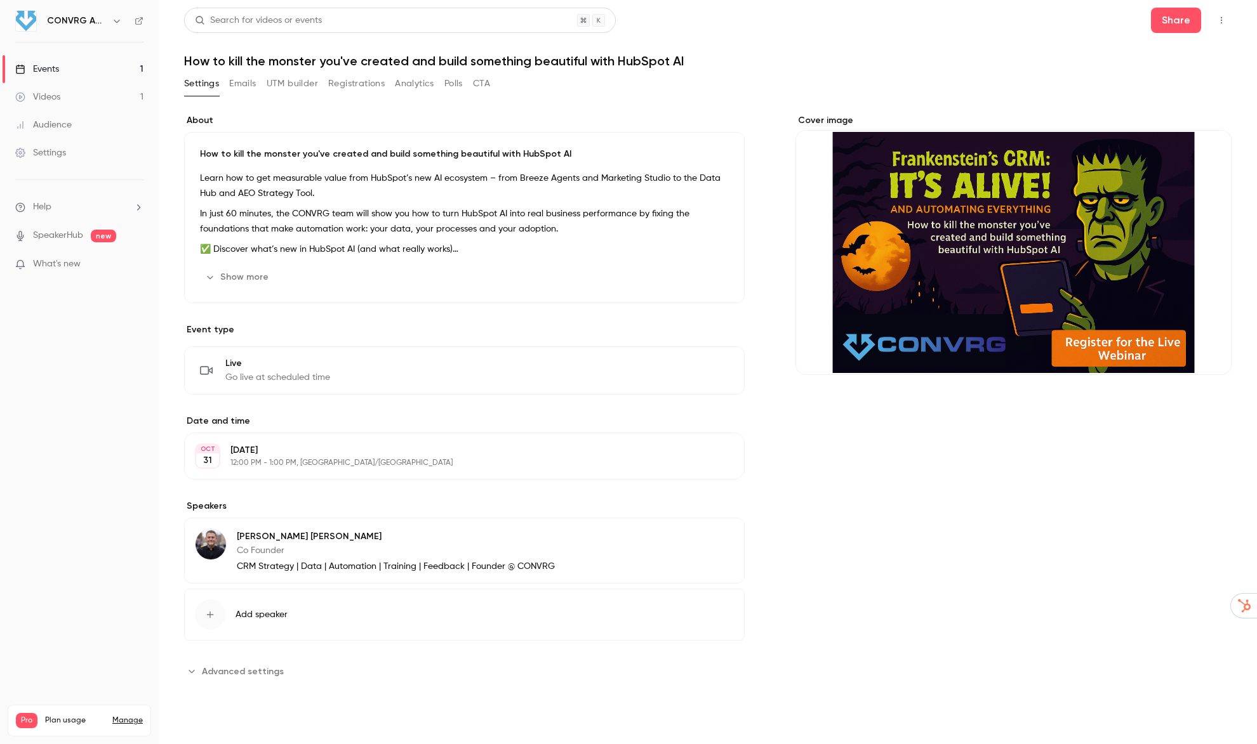
click at [317, 374] on span "Go live at scheduled time" at bounding box center [277, 377] width 105 height 13
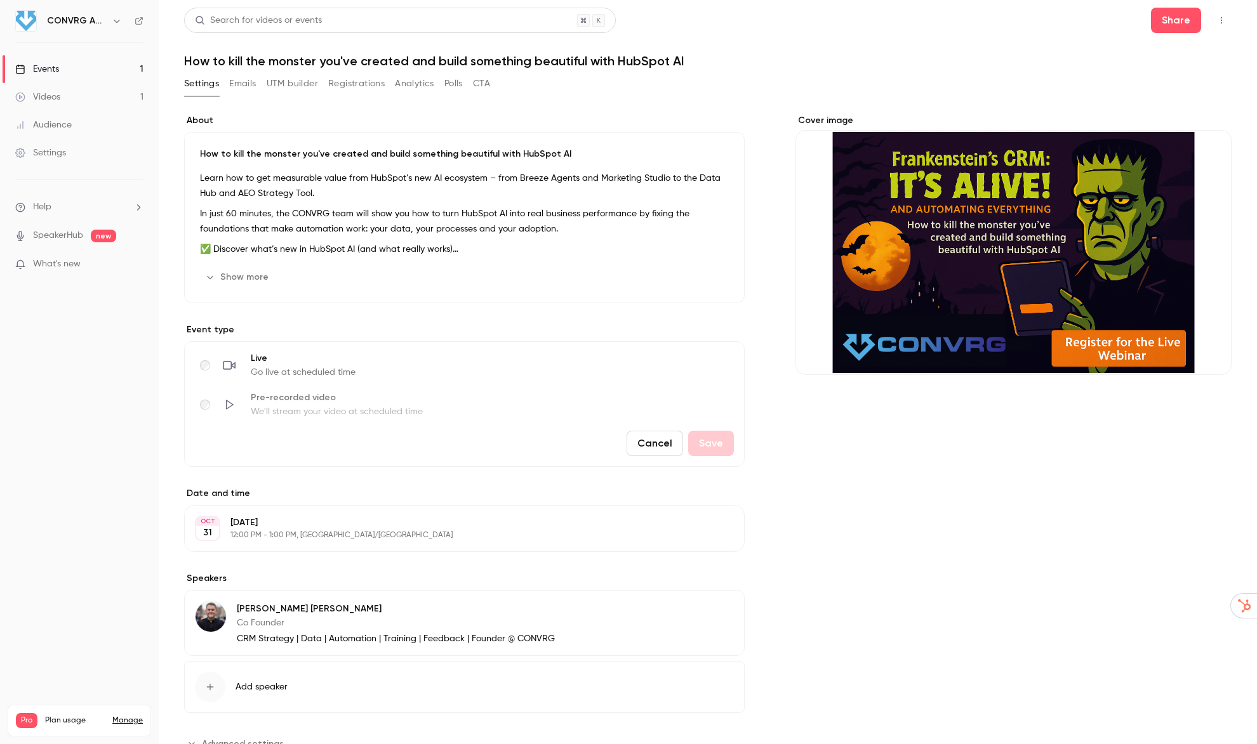
click at [282, 364] on span "Live" at bounding box center [303, 358] width 105 height 13
click at [664, 446] on button "Cancel" at bounding box center [654, 443] width 56 height 25
